Goal: Use online tool/utility: Utilize a website feature to perform a specific function

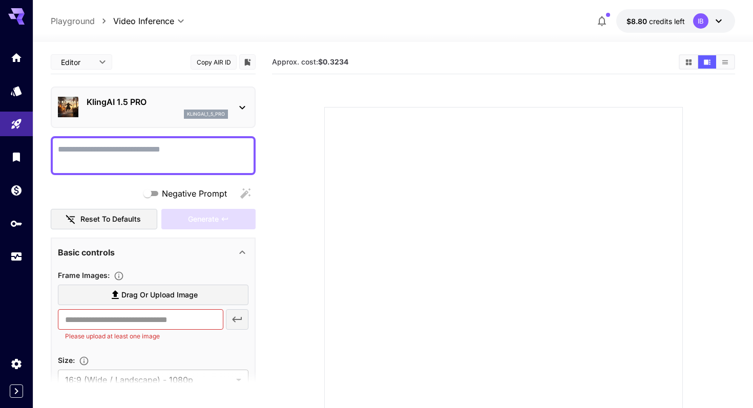
click at [195, 100] on p "KlingAI 1.5 PRO" at bounding box center [157, 102] width 141 height 12
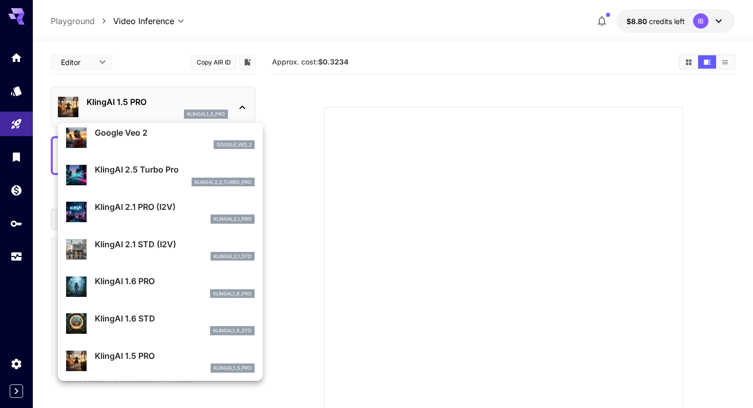
scroll to position [432, 0]
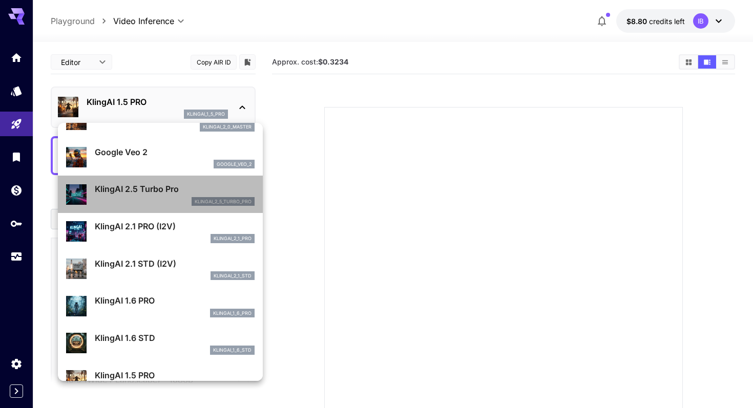
click at [160, 204] on div "klingai_2_5_turbo_pro" at bounding box center [175, 201] width 160 height 9
type input "**"
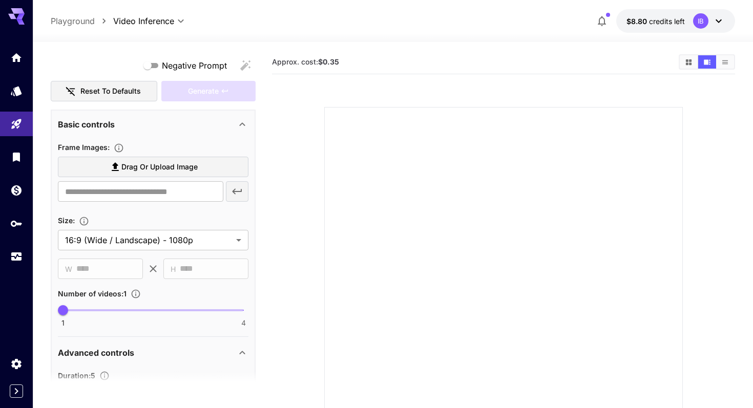
scroll to position [0, 0]
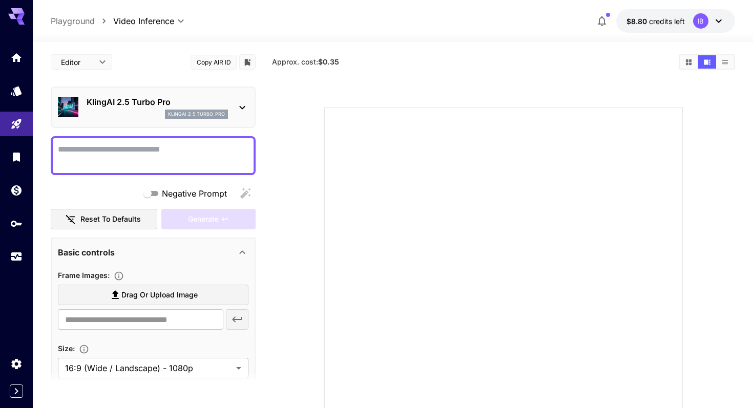
click at [134, 158] on textarea "Negative Prompt" at bounding box center [153, 155] width 190 height 25
type textarea "*"
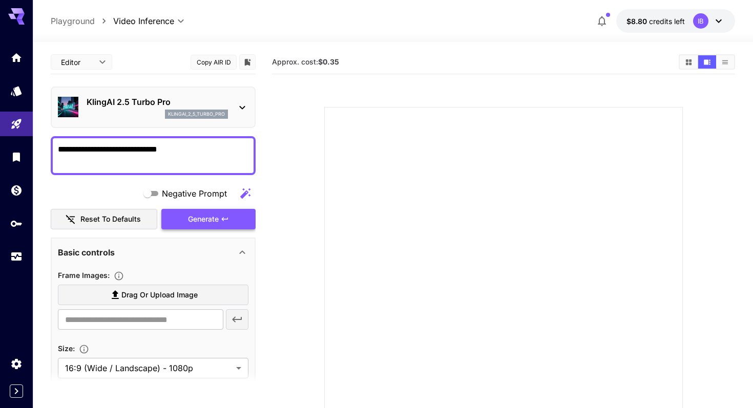
type textarea "**********"
click at [201, 217] on div "Generate" at bounding box center [208, 219] width 94 height 21
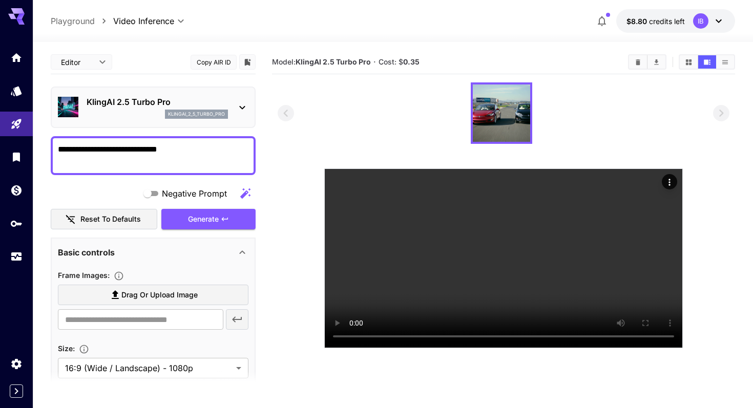
click at [395, 58] on span "Cost: $ 0.35" at bounding box center [398, 61] width 41 height 9
click at [11, 262] on link at bounding box center [16, 256] width 33 height 25
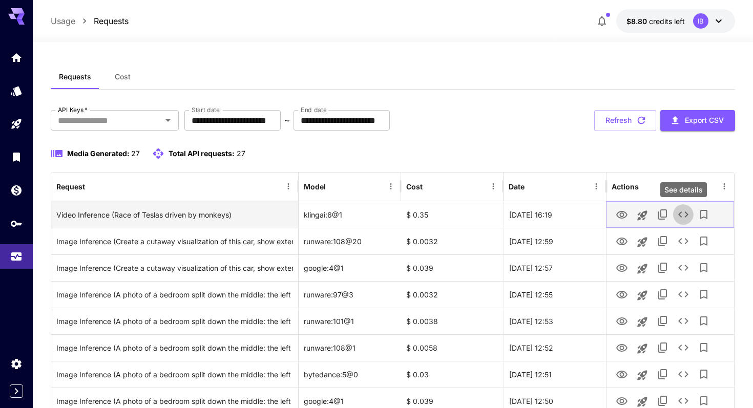
click at [689, 217] on icon "See details" at bounding box center [683, 214] width 12 height 12
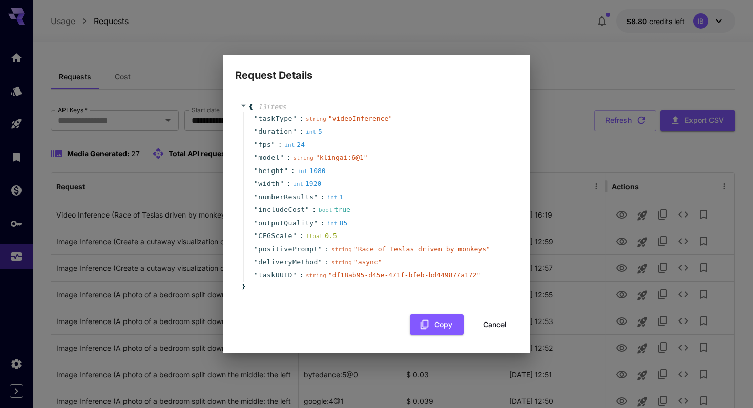
click at [569, 95] on div "Request Details { 13 item s " taskType " : string " videoInference " " duration…" at bounding box center [376, 204] width 753 height 408
click at [483, 329] on button "Cancel" at bounding box center [495, 324] width 46 height 21
